Goal: Information Seeking & Learning: Find specific fact

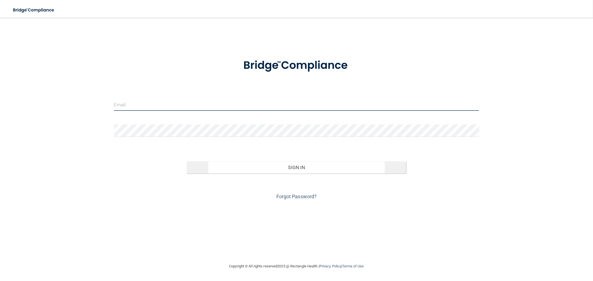
type input "[EMAIL_ADDRESS][DOMAIN_NAME]"
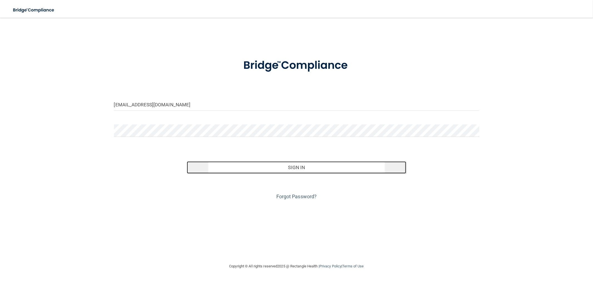
click at [295, 169] on button "Sign In" at bounding box center [296, 168] width 219 height 12
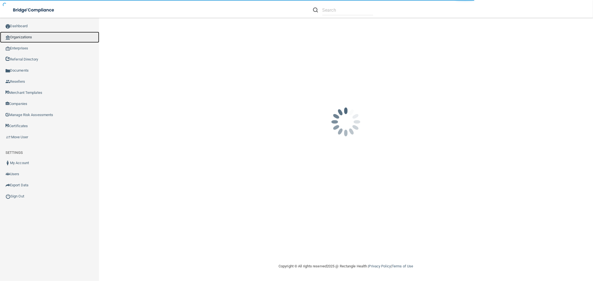
click at [42, 34] on link "Organizations" at bounding box center [49, 37] width 99 height 11
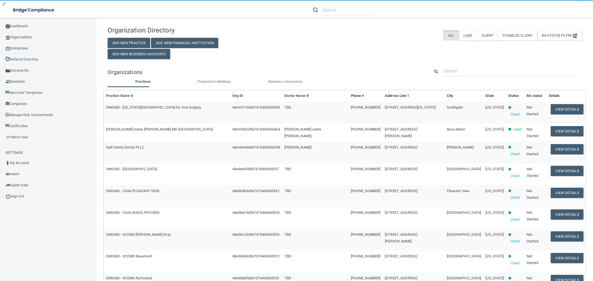
click at [488, 64] on div "Organization Directory Add New Practice Add New Financial Institution Add New B…" at bounding box center [345, 229] width 474 height 412
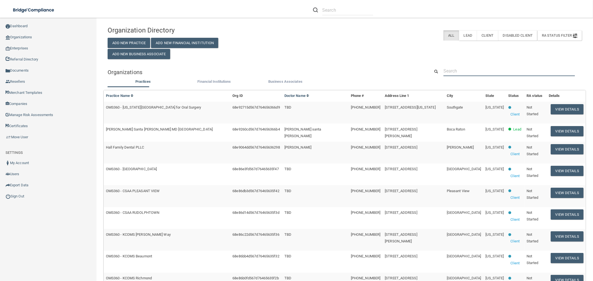
click at [485, 70] on input "text" at bounding box center [508, 71] width 131 height 10
click at [518, 72] on input "text" at bounding box center [508, 71] width 131 height 10
paste input "[EMAIL_ADDRESS][DOMAIN_NAME]"
type input "[EMAIL_ADDRESS][DOMAIN_NAME]"
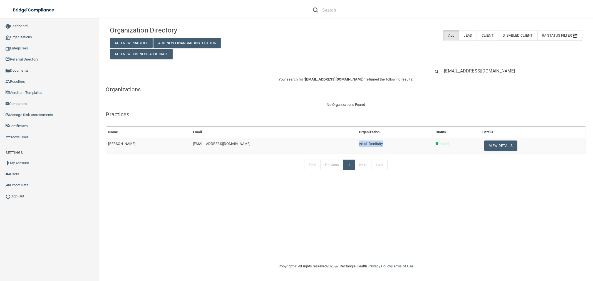
drag, startPoint x: 388, startPoint y: 144, endPoint x: 364, endPoint y: 144, distance: 23.1
click at [364, 144] on td "Art of Dentistry" at bounding box center [395, 145] width 77 height 15
copy span "Art of Dentistry"
click at [493, 69] on input "[EMAIL_ADDRESS][DOMAIN_NAME]" at bounding box center [509, 71] width 131 height 10
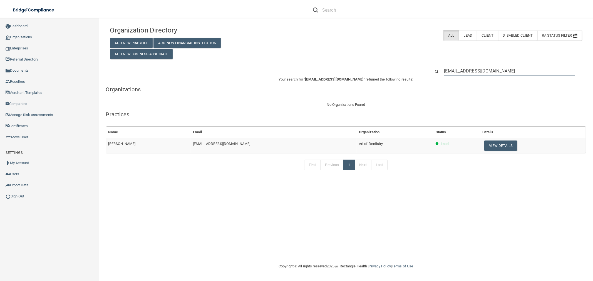
click at [492, 69] on input "[EMAIL_ADDRESS][DOMAIN_NAME]" at bounding box center [509, 71] width 131 height 10
paste input "Art of Dentistry"
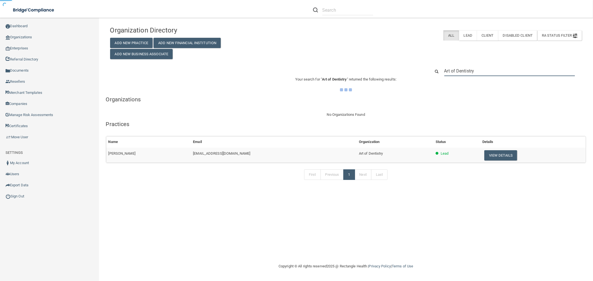
type input "Art of Dentistry"
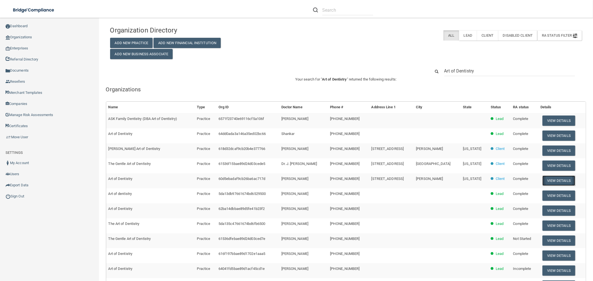
click at [544, 181] on button "View Details" at bounding box center [558, 181] width 33 height 10
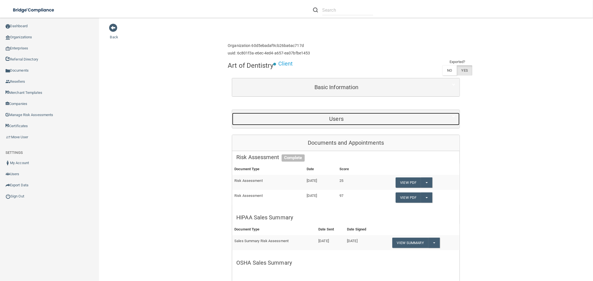
click at [371, 120] on h5 "Users" at bounding box center [336, 119] width 200 height 6
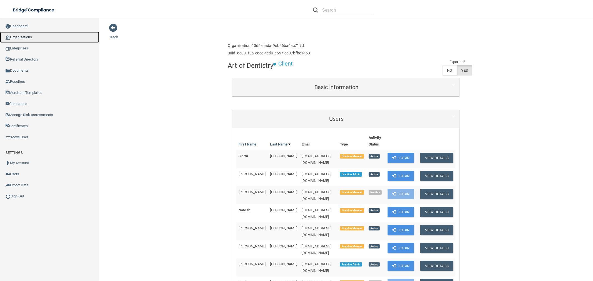
click at [29, 36] on link "Organizations" at bounding box center [49, 37] width 99 height 11
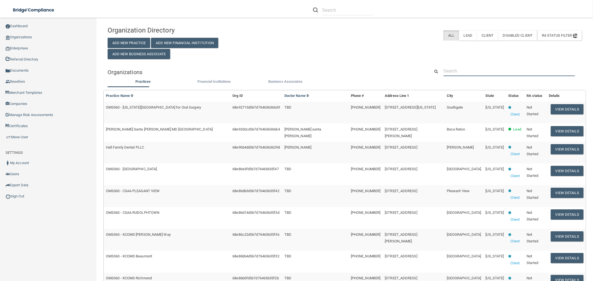
click at [471, 73] on input "text" at bounding box center [508, 71] width 131 height 10
paste input "6267659758"
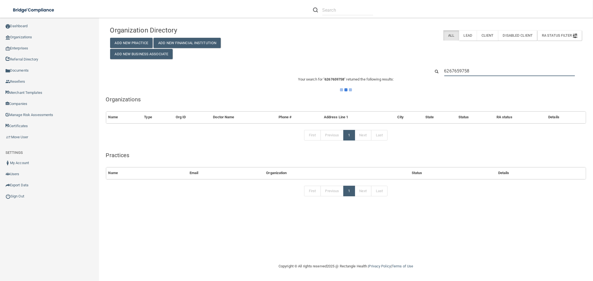
type input "6267659758"
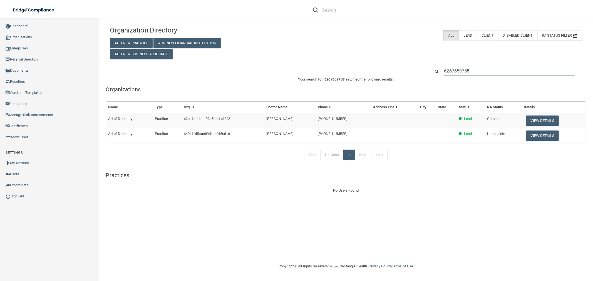
click at [466, 74] on input "6267659758" at bounding box center [509, 71] width 131 height 10
paste input "[EMAIL_ADDRESS][DOMAIN_NAME]"
type input "[EMAIL_ADDRESS][DOMAIN_NAME]"
